Goal: Transaction & Acquisition: Purchase product/service

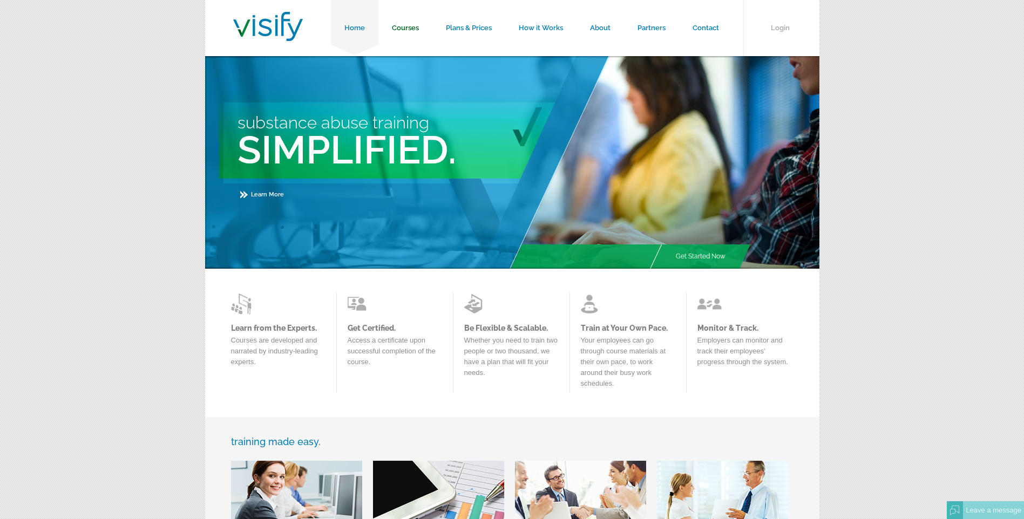
click at [408, 27] on link "Courses" at bounding box center [405, 28] width 54 height 56
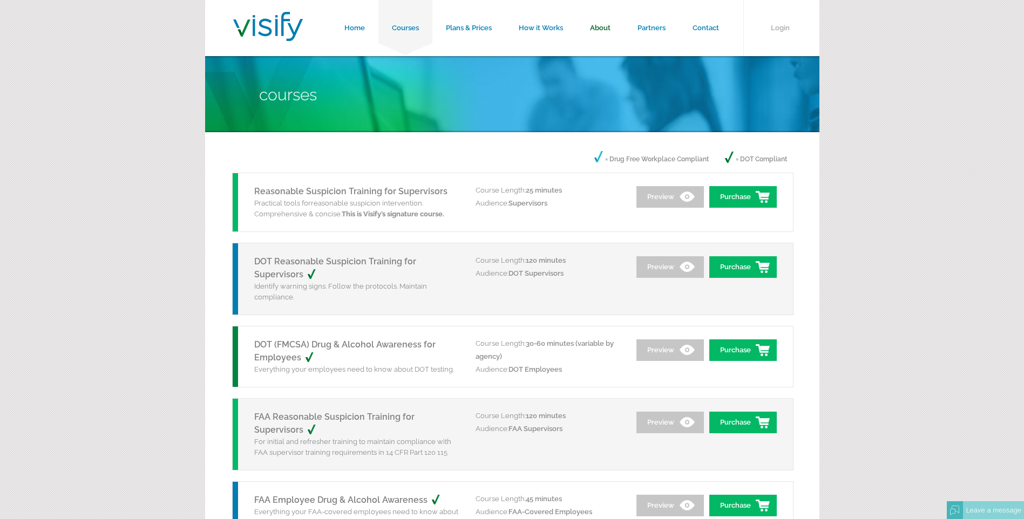
click at [599, 26] on link "About" at bounding box center [599, 28] width 47 height 56
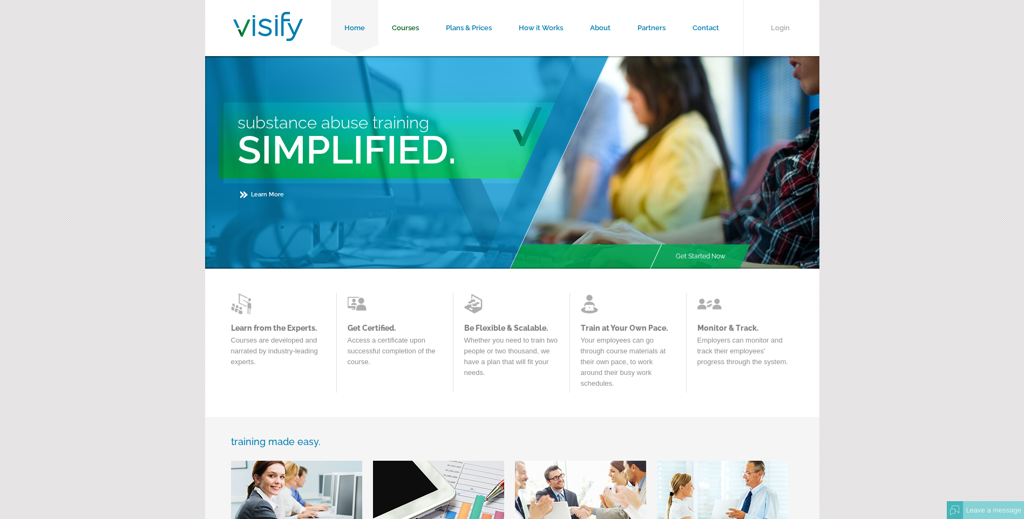
click at [407, 28] on link "Courses" at bounding box center [405, 28] width 54 height 56
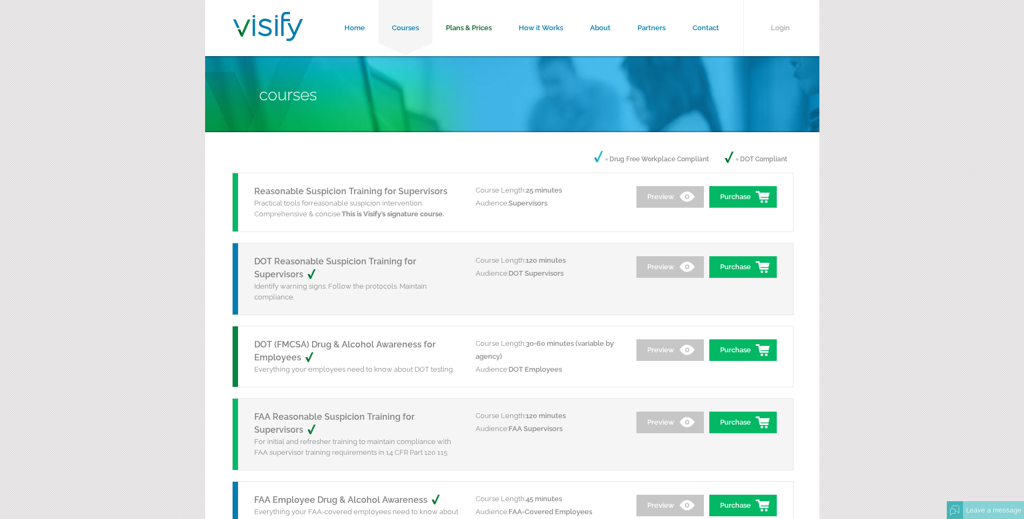
click at [467, 30] on link "Plans & Prices" at bounding box center [468, 28] width 73 height 56
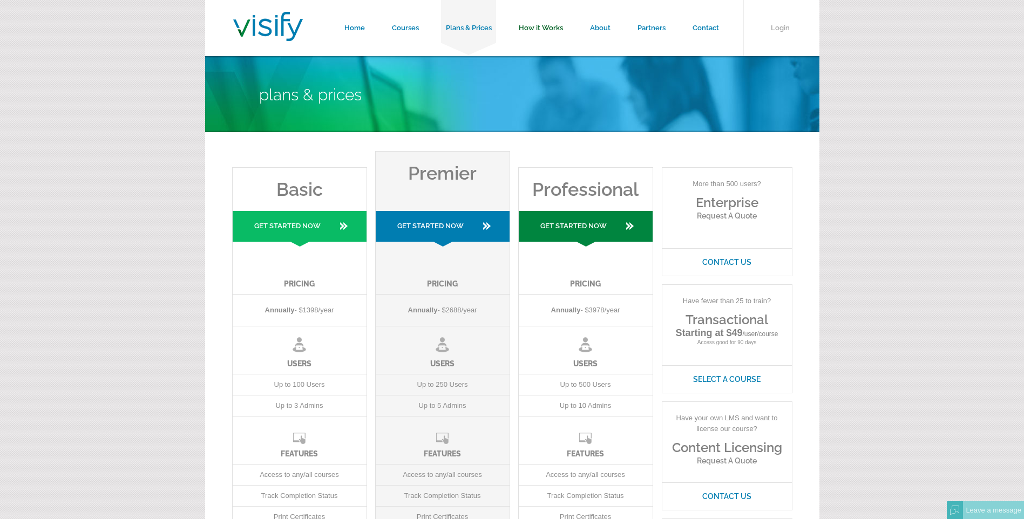
click at [549, 26] on link "How it Works" at bounding box center [540, 28] width 71 height 56
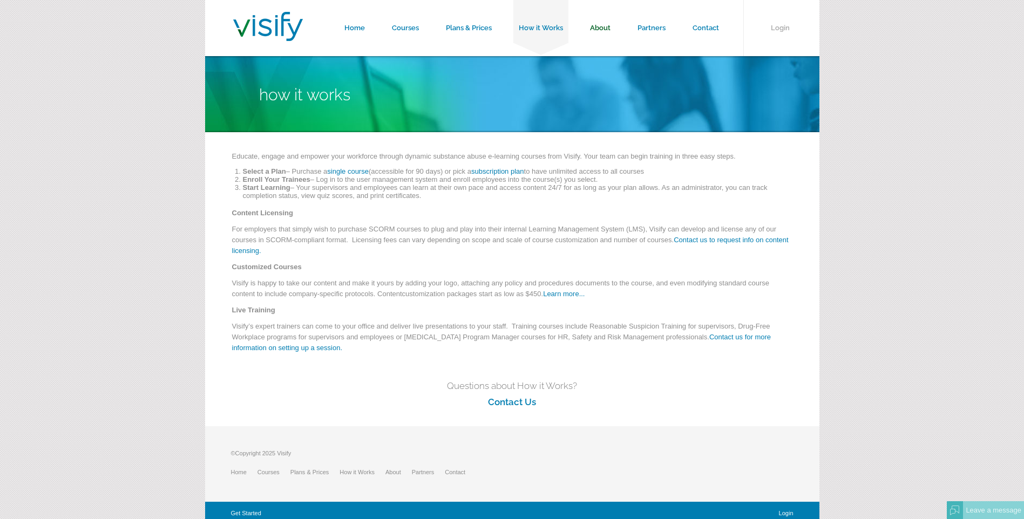
click at [603, 26] on link "About" at bounding box center [599, 28] width 47 height 56
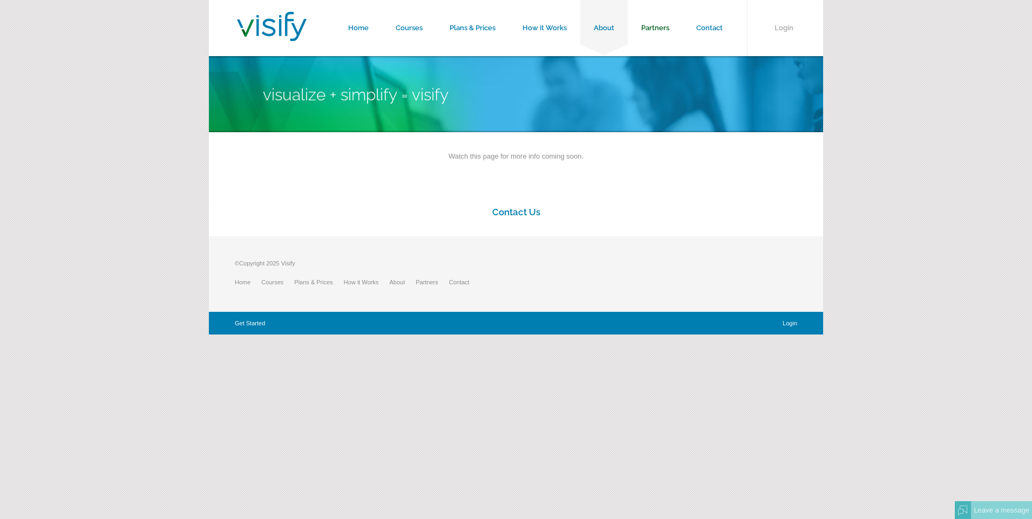
click at [651, 26] on link "Partners" at bounding box center [655, 28] width 55 height 56
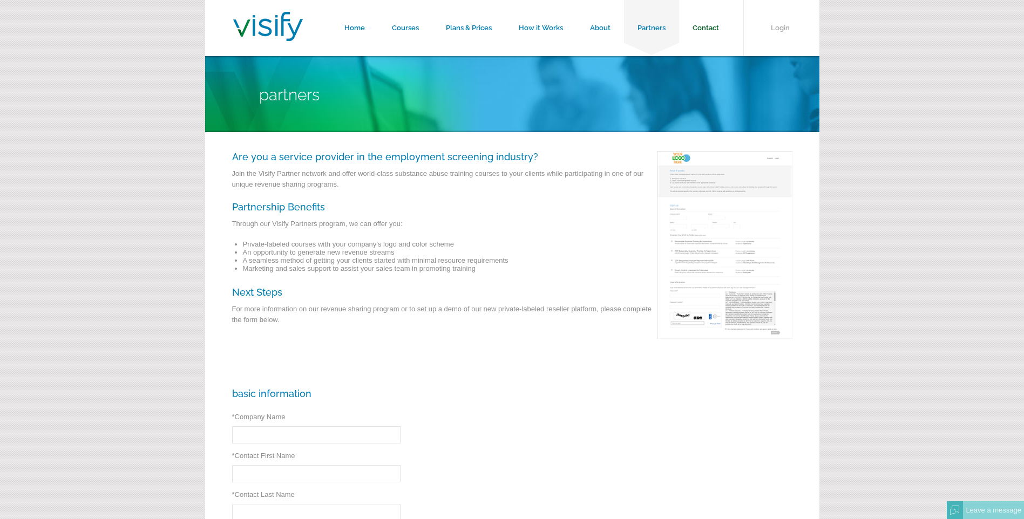
click at [705, 29] on link "Contact" at bounding box center [705, 28] width 53 height 56
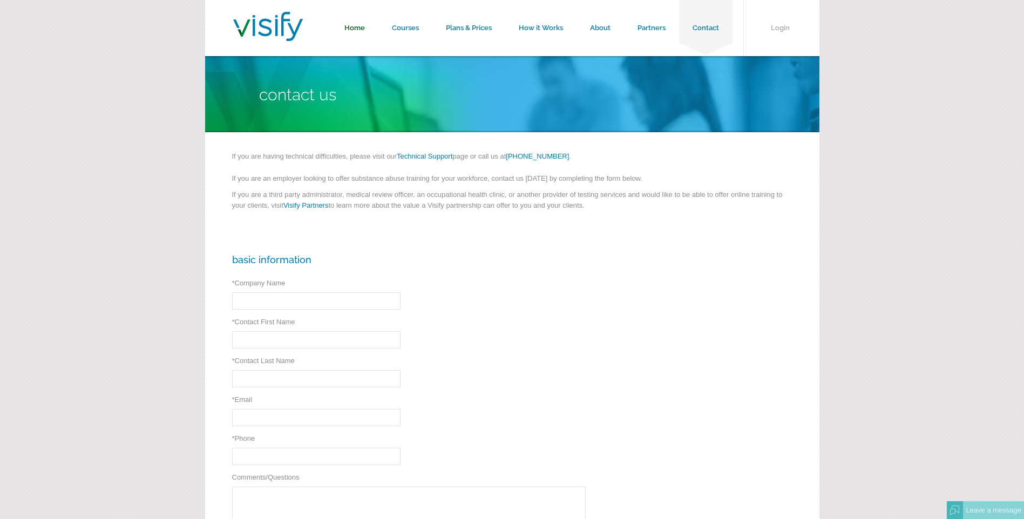
click at [351, 24] on link "Home" at bounding box center [354, 28] width 47 height 56
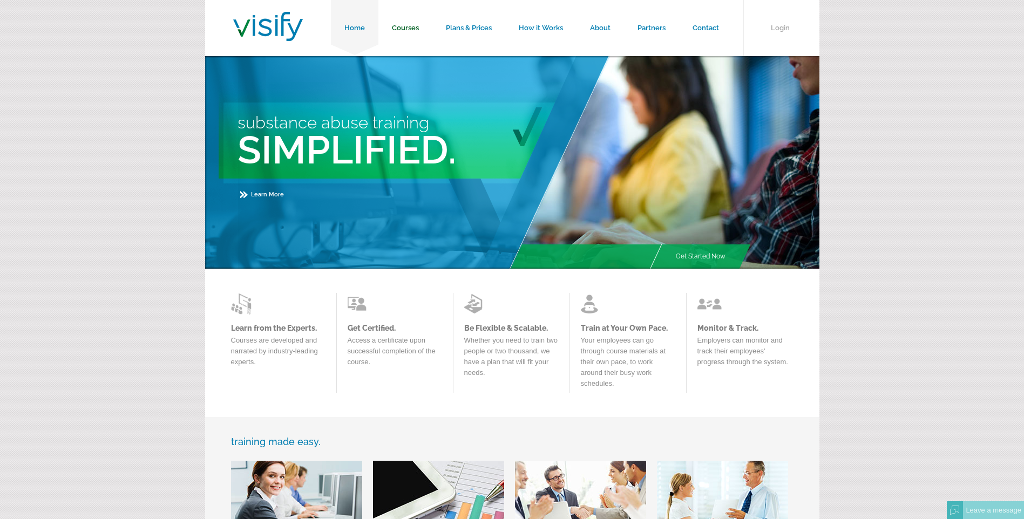
click at [412, 28] on link "Courses" at bounding box center [405, 28] width 54 height 56
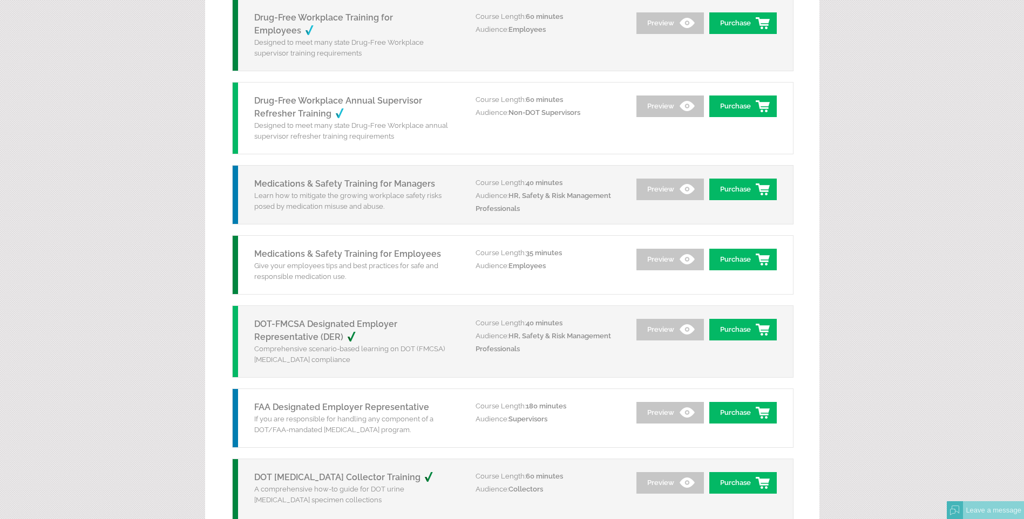
scroll to position [971, 0]
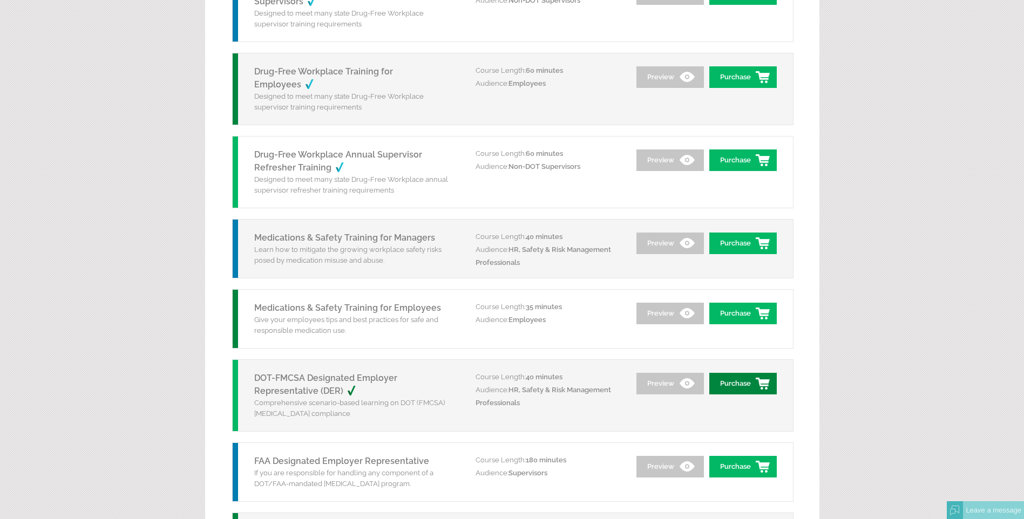
click at [731, 384] on link "Purchase" at bounding box center [742, 384] width 67 height 22
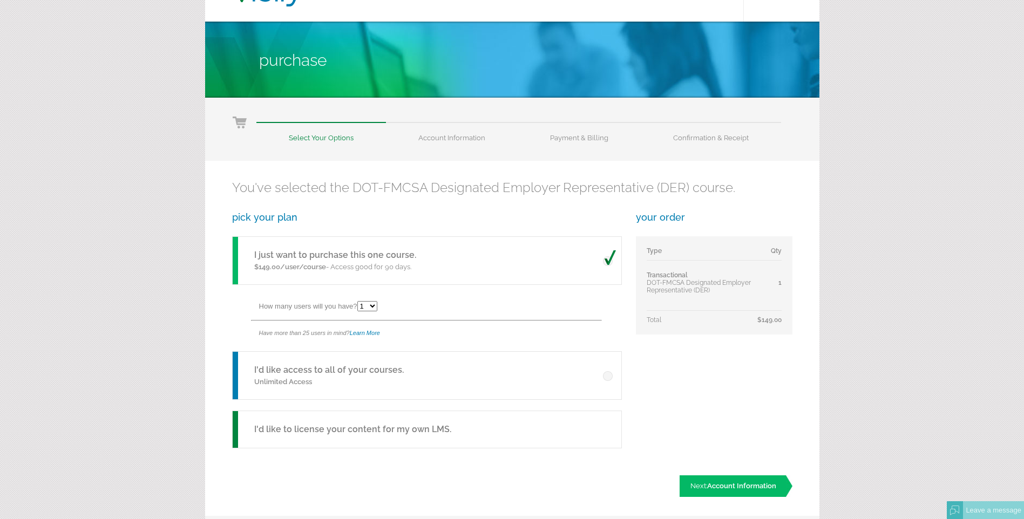
scroll to position [54, 0]
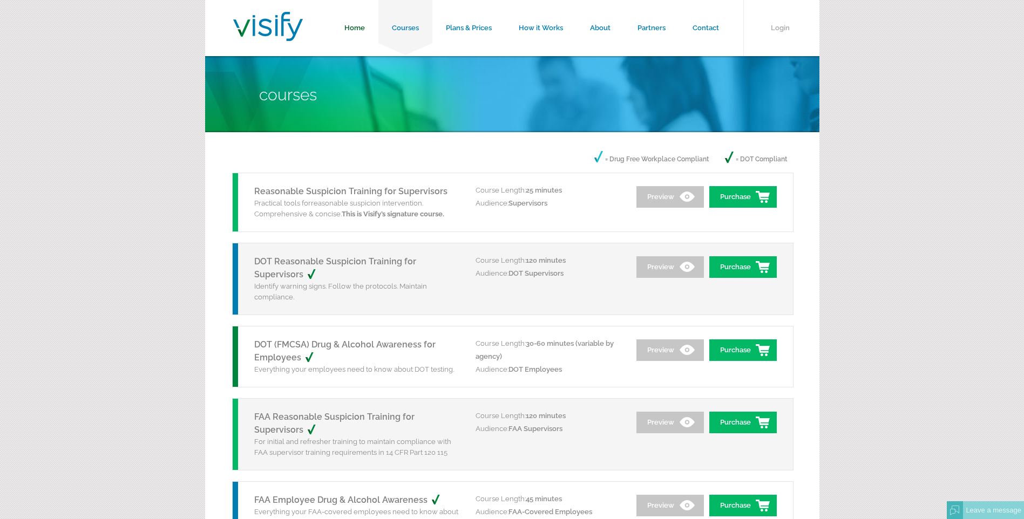
click at [358, 26] on link "Home" at bounding box center [354, 28] width 47 height 56
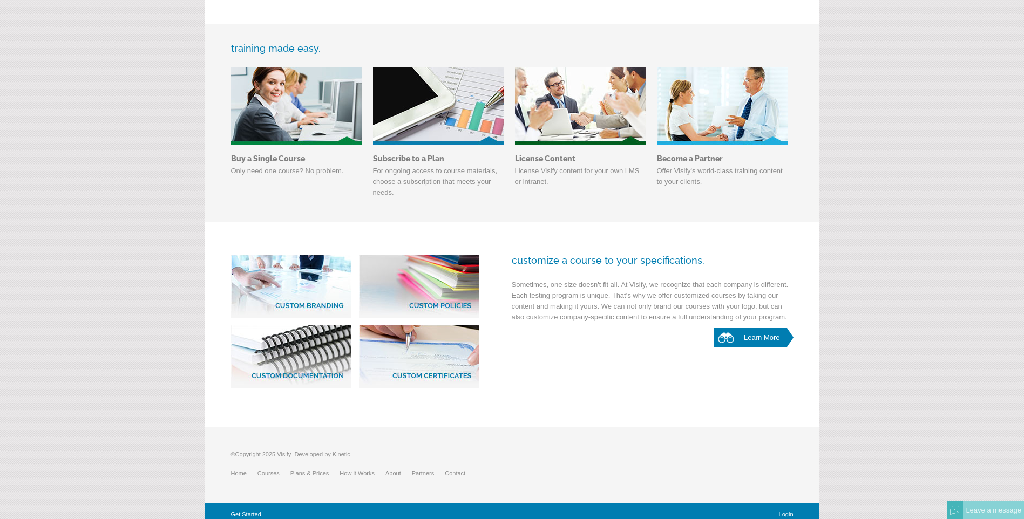
scroll to position [400, 0]
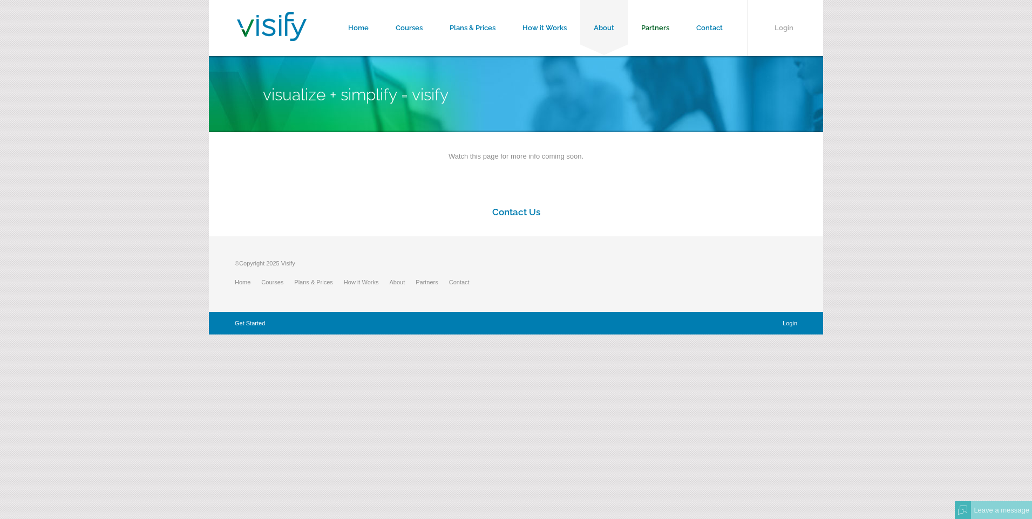
click at [664, 29] on link "Partners" at bounding box center [655, 28] width 55 height 56
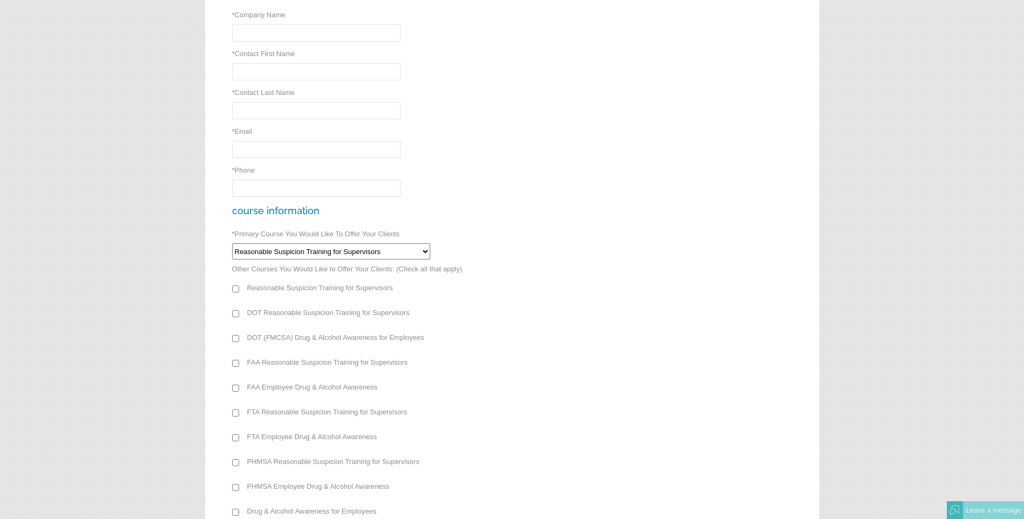
scroll to position [432, 0]
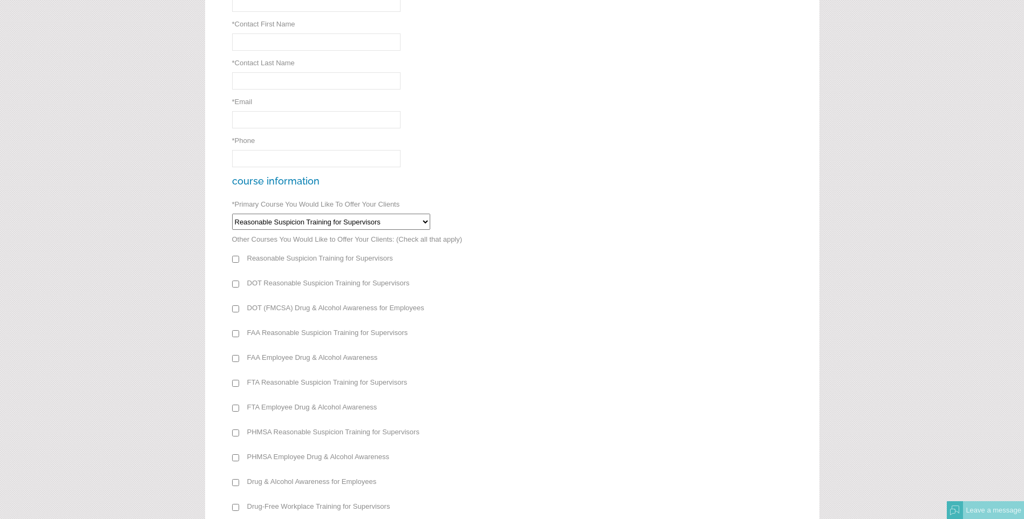
click at [424, 219] on select "Reasonable Suspicion Training for Supervisors DOT Reasonable Suspicion Training…" at bounding box center [331, 222] width 198 height 16
click at [500, 282] on li "DOT Reasonable Suspicion Training for Supervisors" at bounding box center [512, 283] width 560 height 19
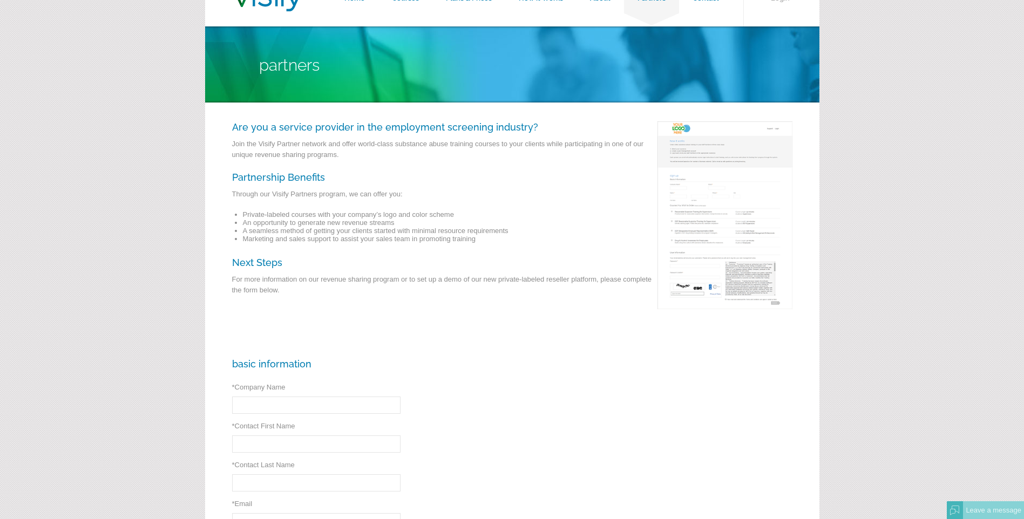
scroll to position [0, 0]
